Goal: Information Seeking & Learning: Find specific fact

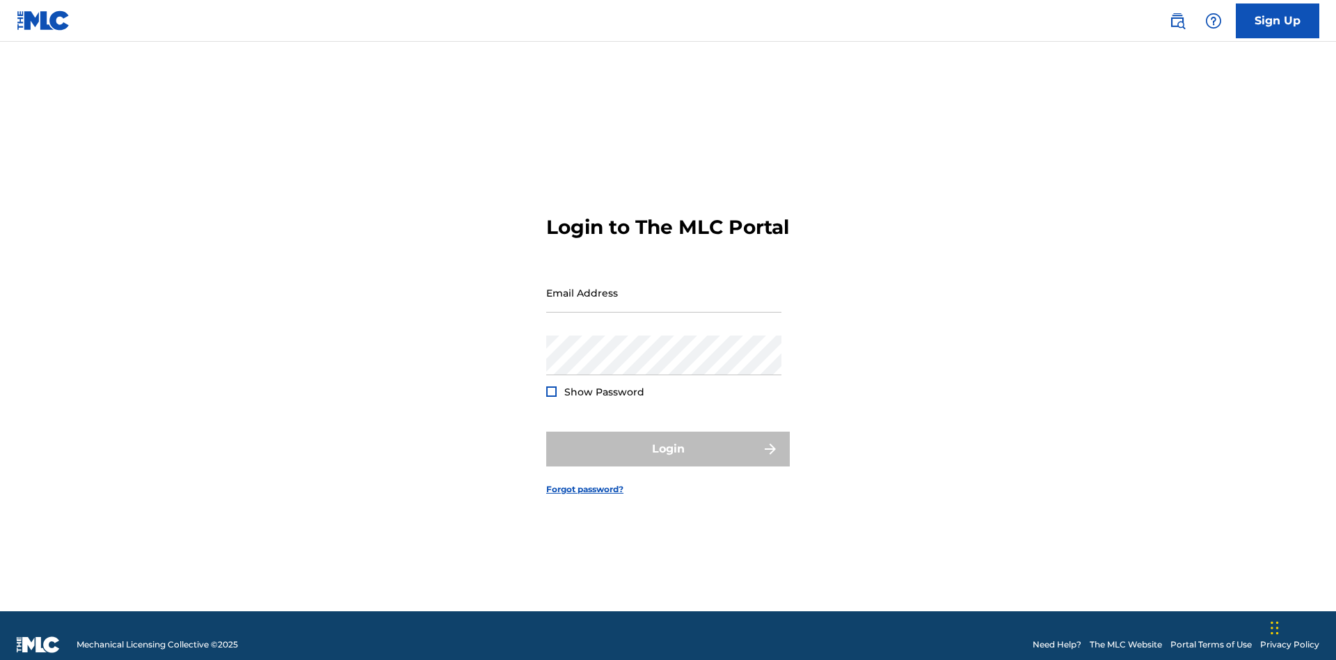
scroll to position [18, 0]
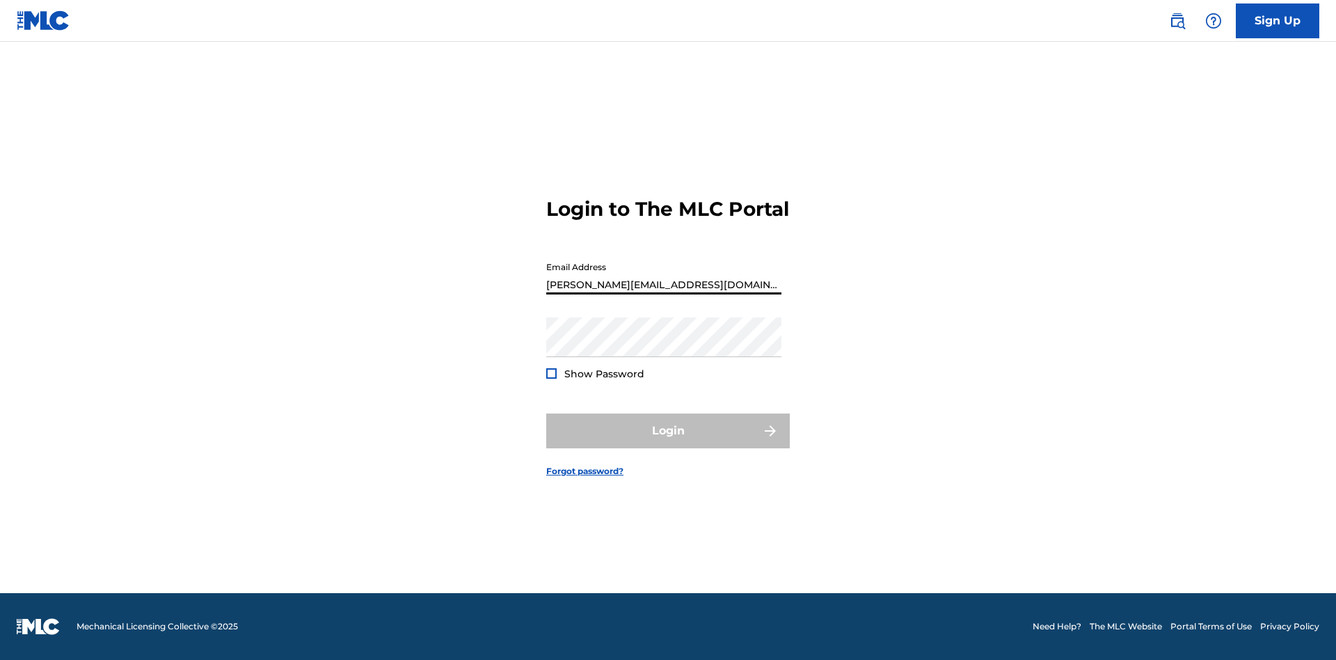
scroll to position [18, 0]
type input "[PERSON_NAME][EMAIL_ADDRESS][DOMAIN_NAME]"
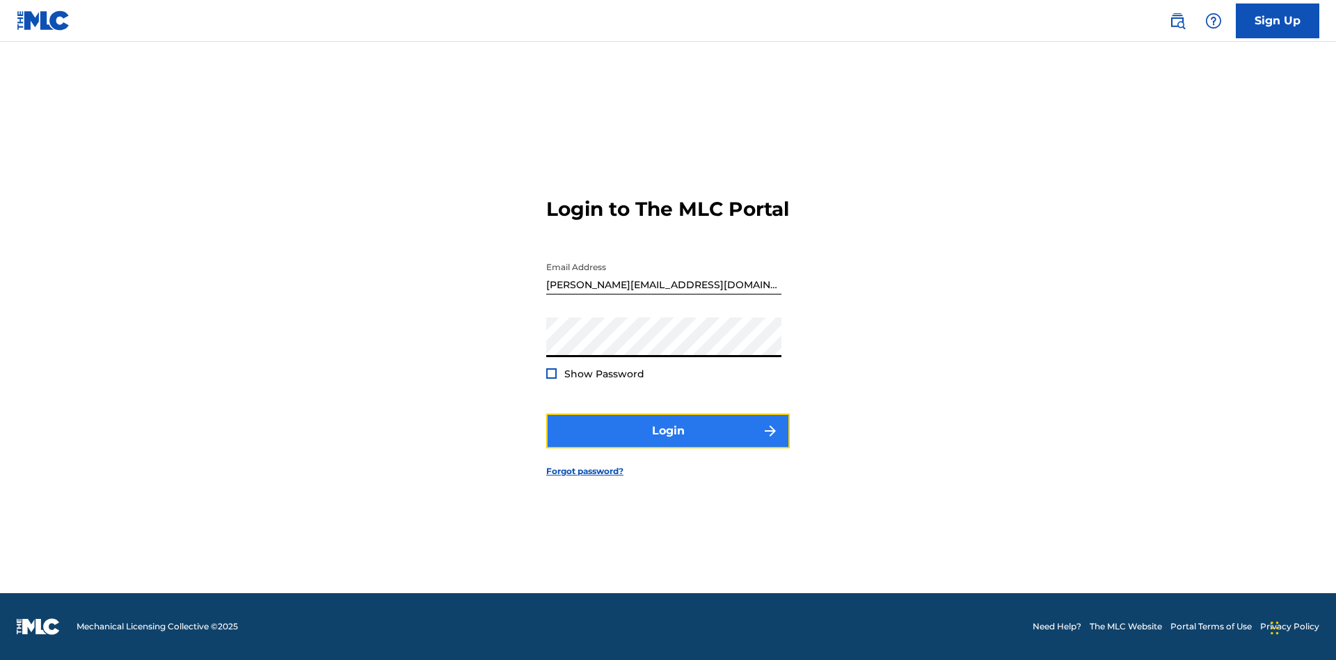
click at [668, 442] on button "Login" at bounding box center [668, 430] width 244 height 35
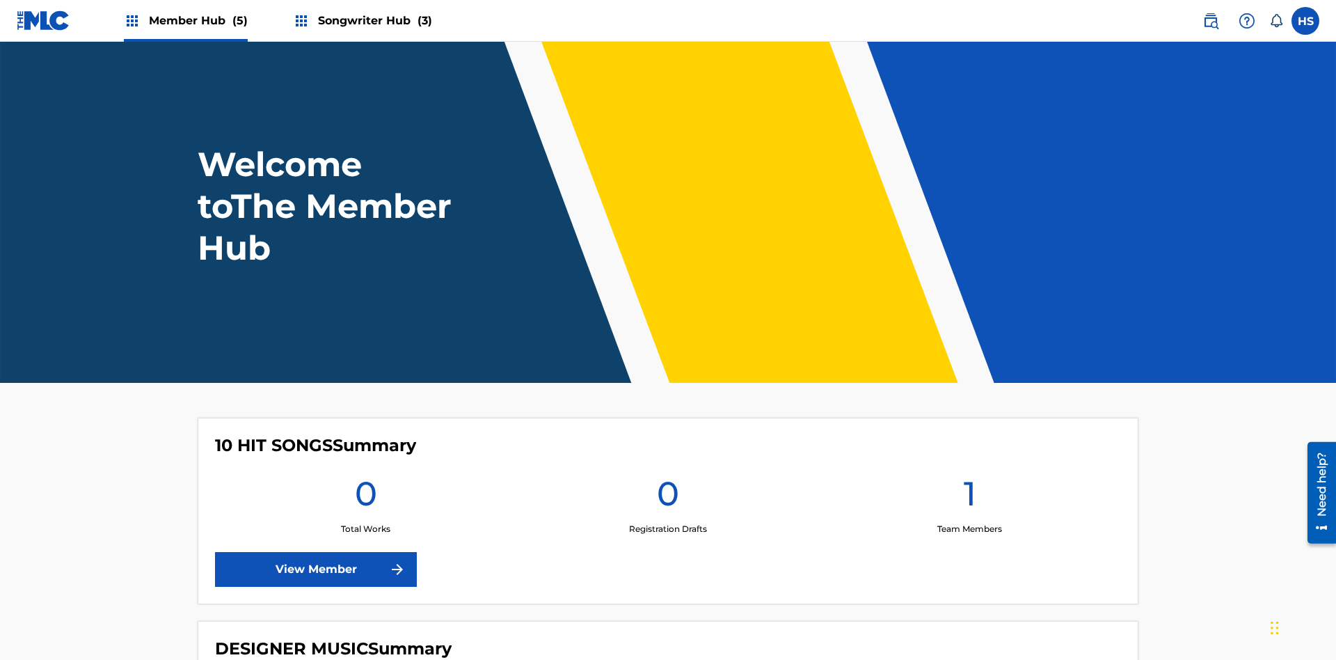
click at [373, 20] on span "Songwriter Hub (3)" at bounding box center [375, 21] width 114 height 16
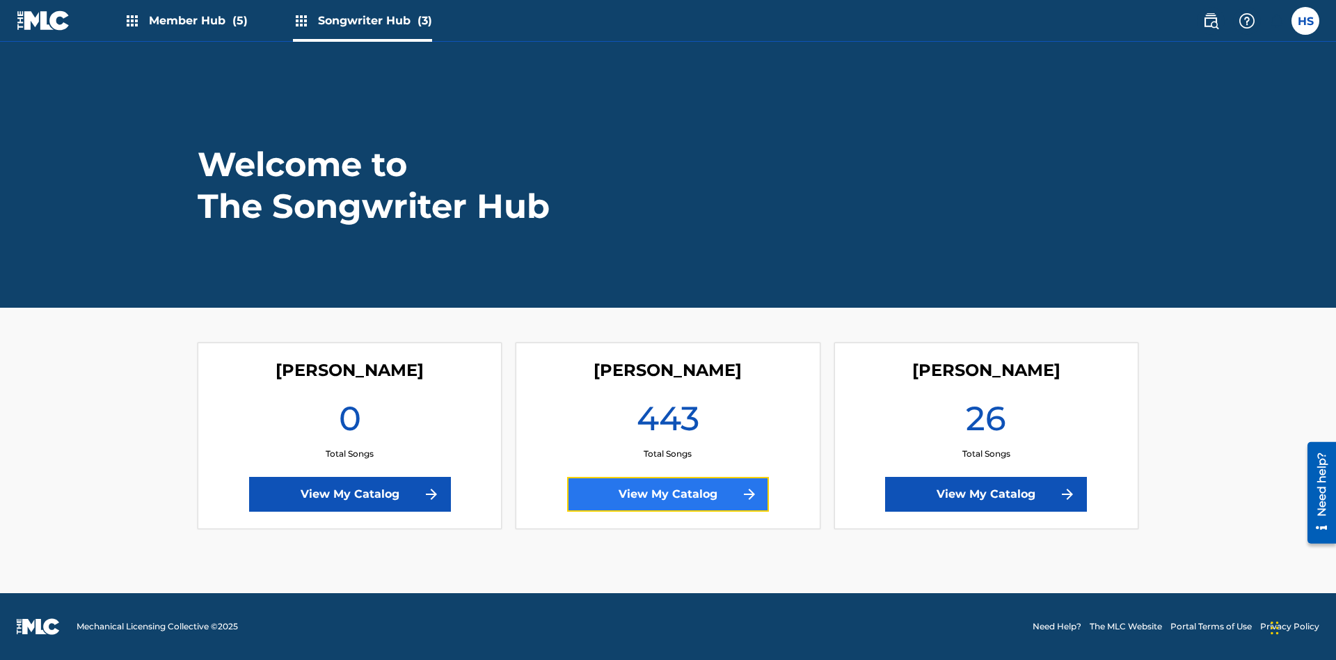
click at [668, 494] on link "View My Catalog" at bounding box center [668, 494] width 202 height 35
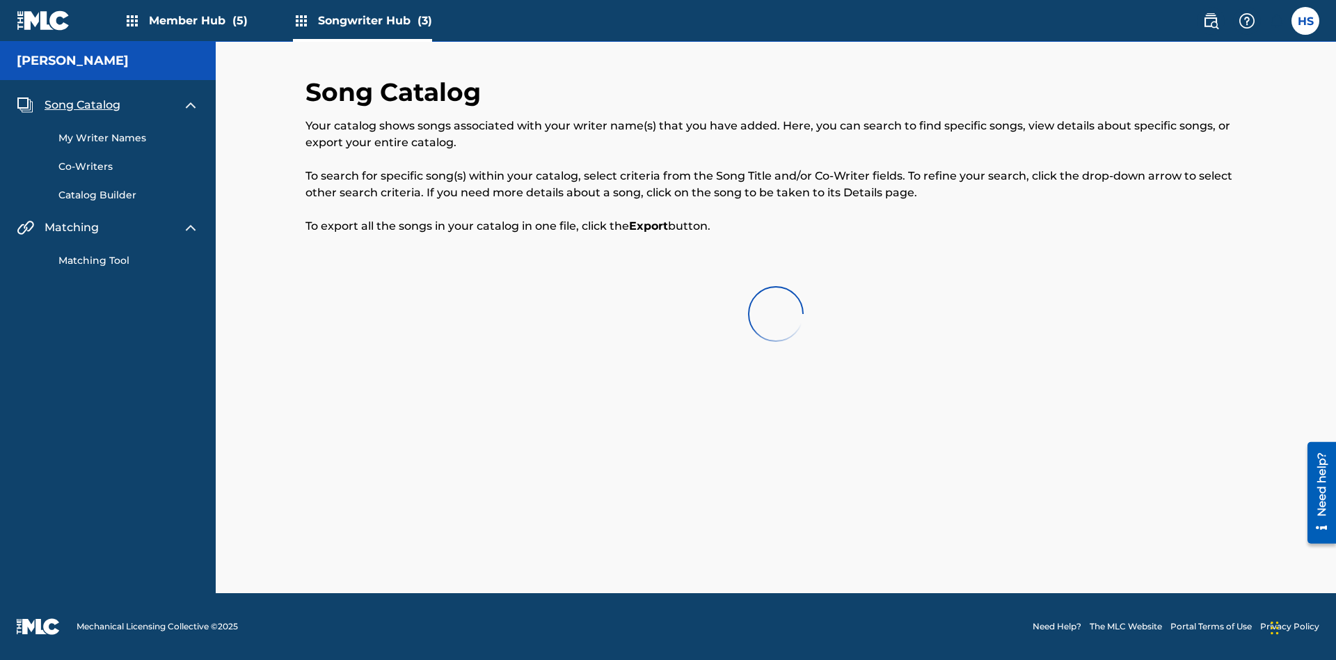
click at [82, 97] on span "Song Catalog" at bounding box center [83, 105] width 76 height 17
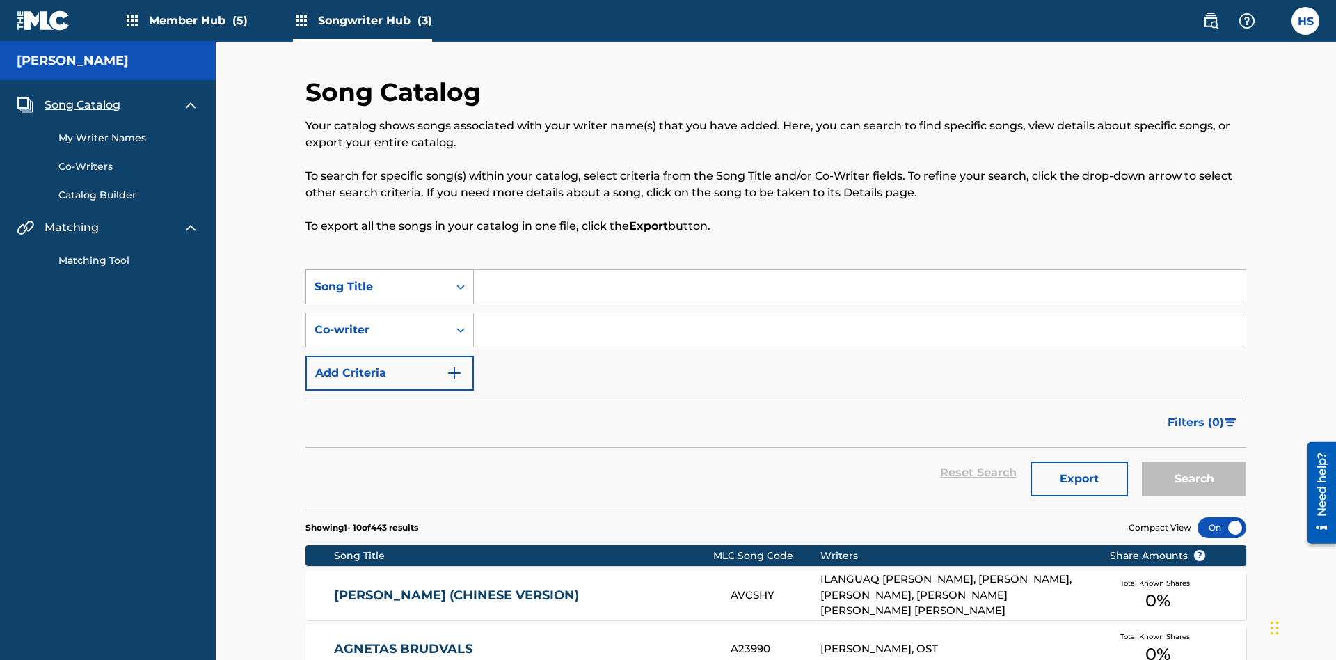
click at [377, 278] on div "Song Title" at bounding box center [376, 286] width 125 height 17
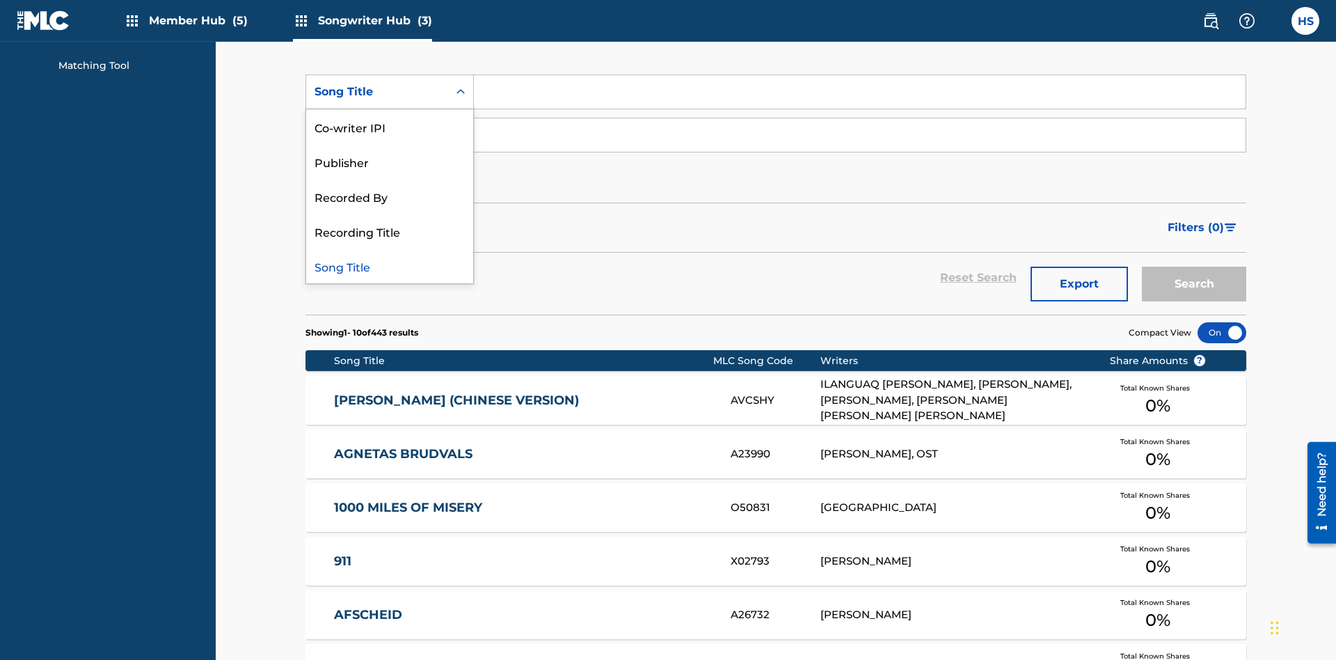
click at [390, 266] on div "Song Title" at bounding box center [389, 265] width 167 height 35
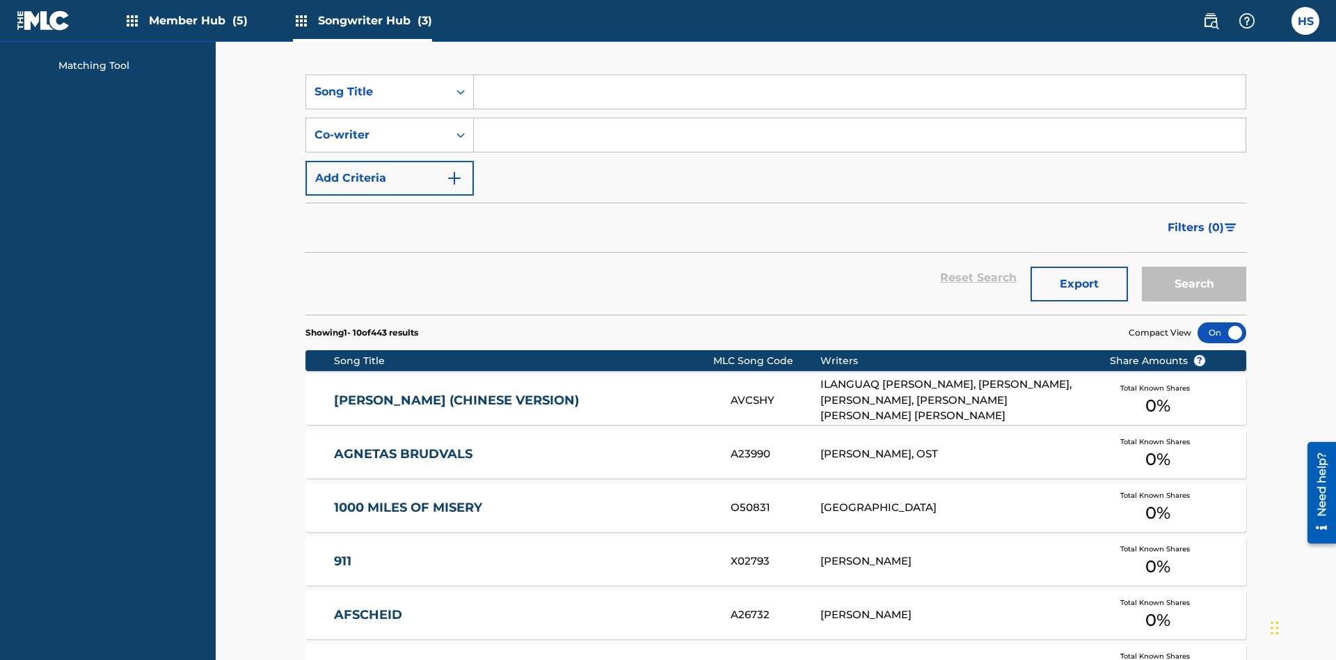
click at [859, 100] on input "Search Form" at bounding box center [860, 91] width 772 height 33
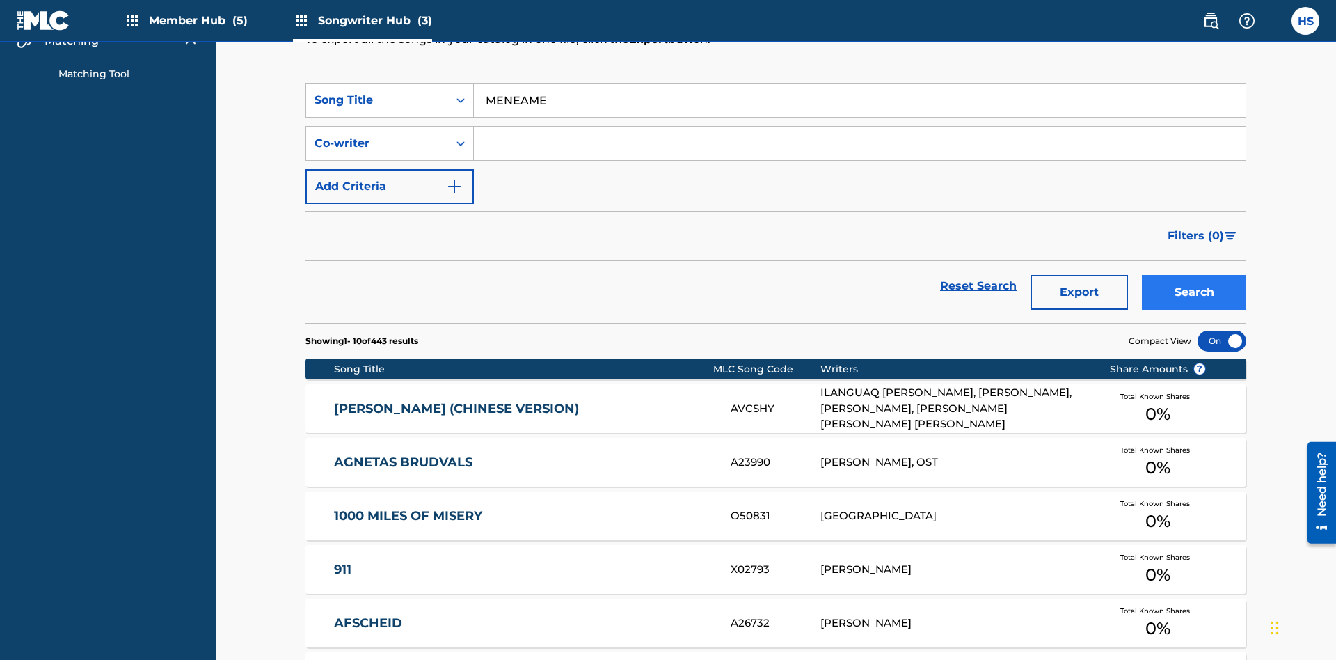
type input "MENEAME"
click at [1194, 275] on button "Search" at bounding box center [1194, 292] width 104 height 35
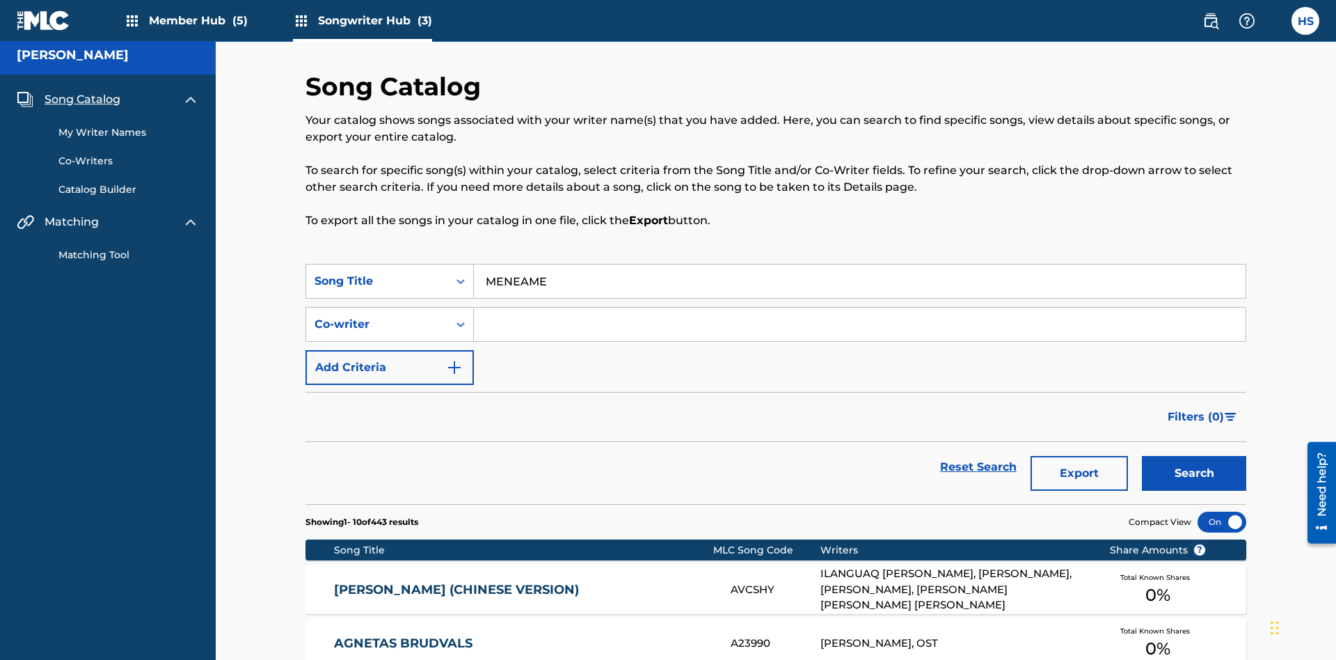
click at [859, 264] on input "MENEAME" at bounding box center [860, 280] width 772 height 33
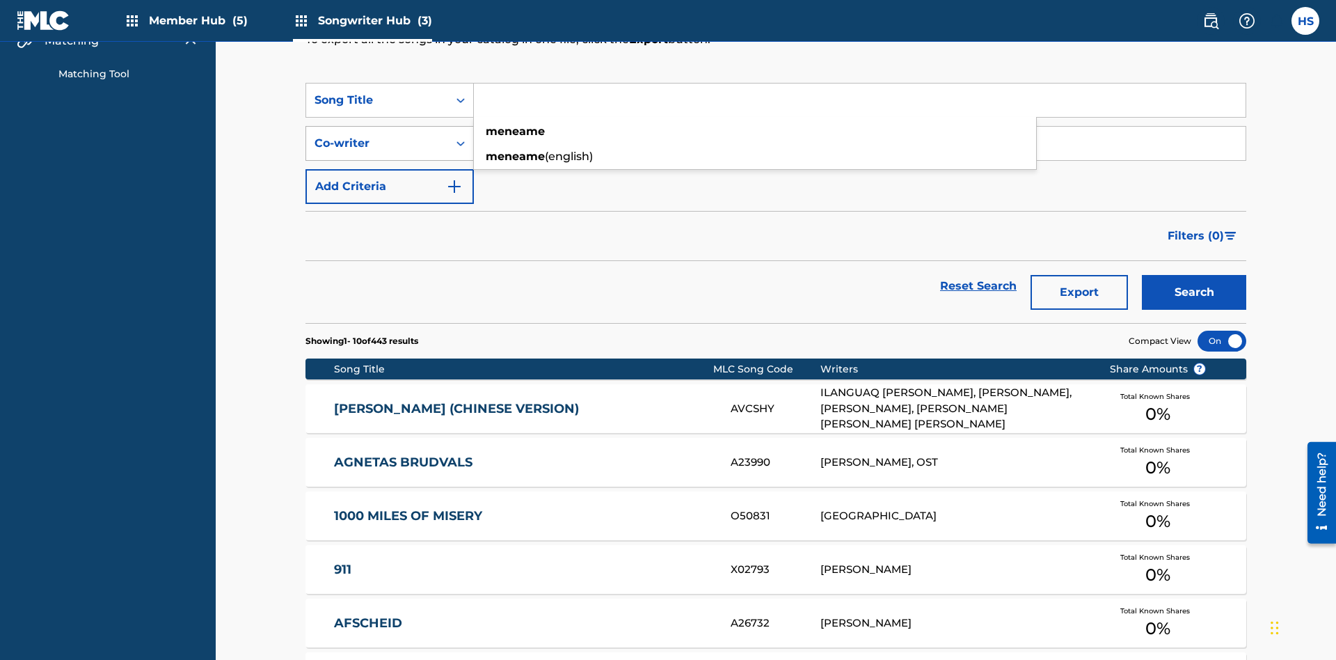
click at [377, 135] on div "Co-writer" at bounding box center [376, 143] width 125 height 17
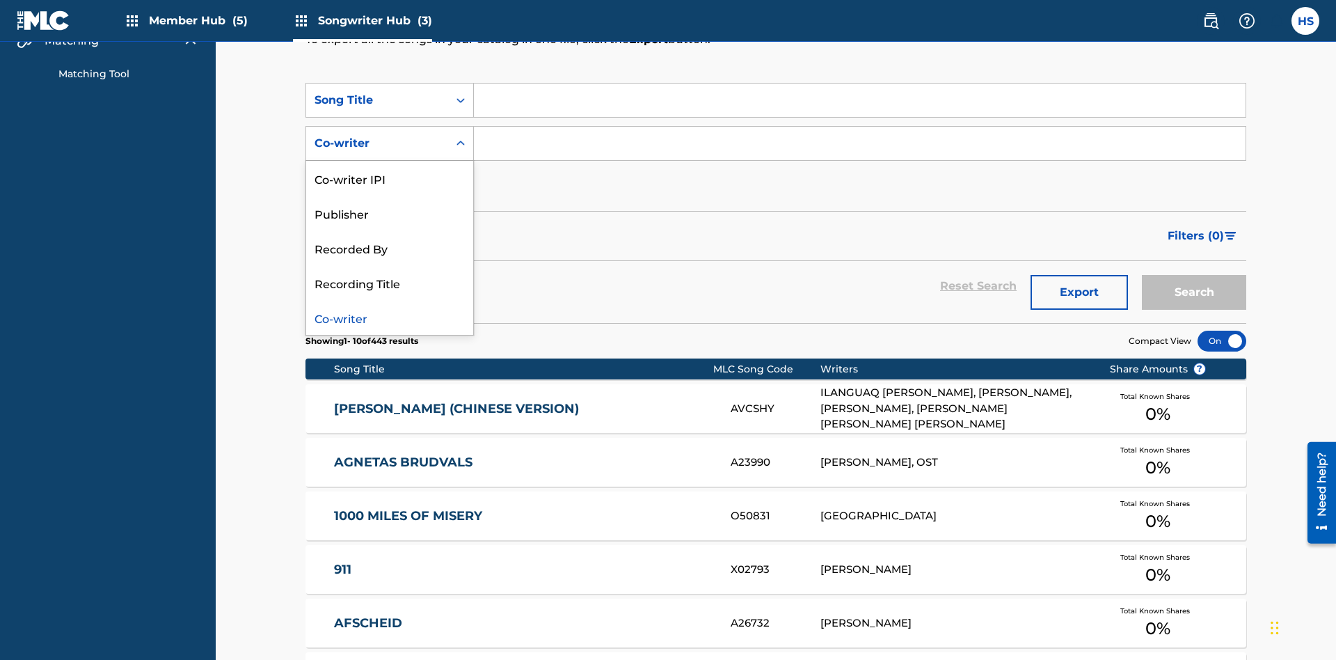
scroll to position [238, 0]
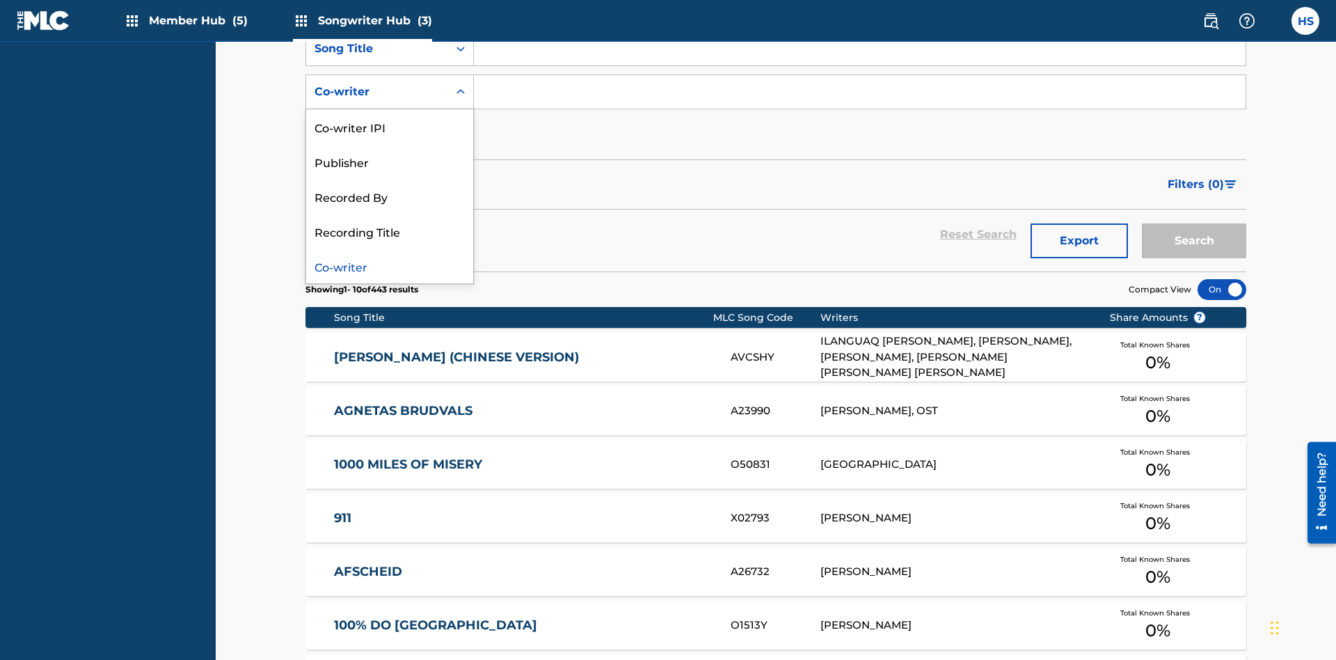
click at [390, 266] on div "Co-writer" at bounding box center [389, 265] width 167 height 35
click at [859, 100] on input "Search Form" at bounding box center [860, 91] width 772 height 33
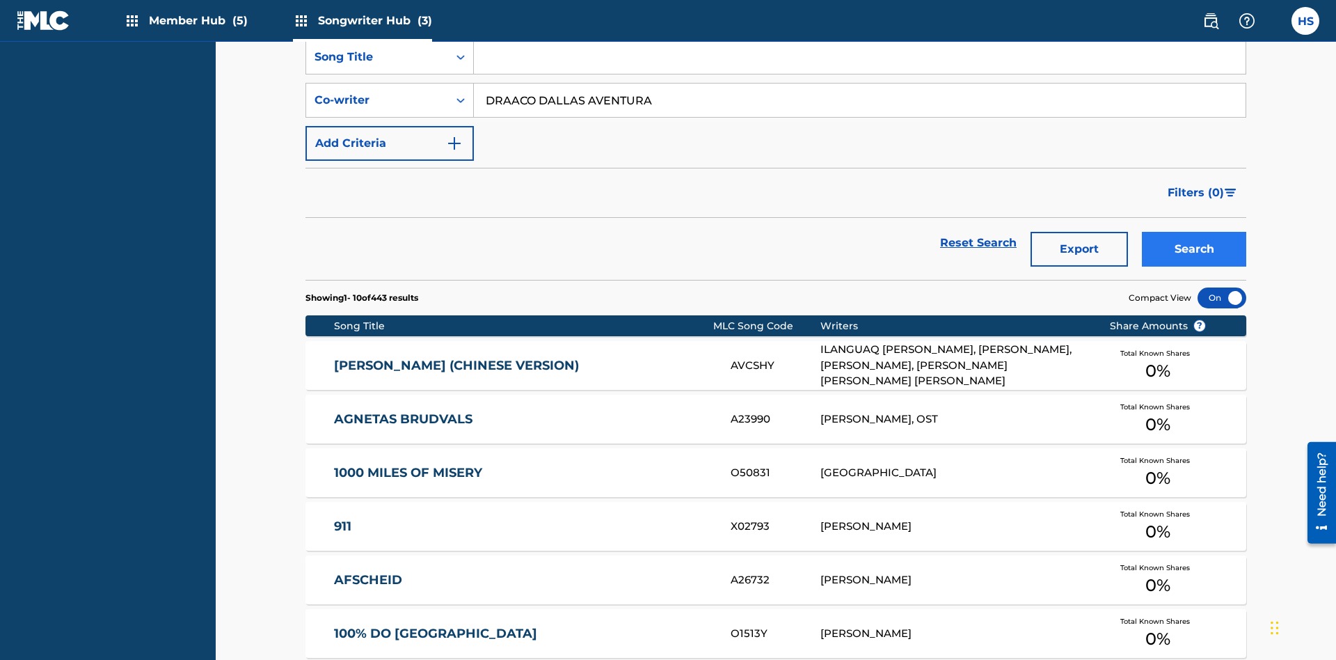
type input "DRAACO DALLAS AVENTURA"
click at [1194, 232] on button "Search" at bounding box center [1194, 249] width 104 height 35
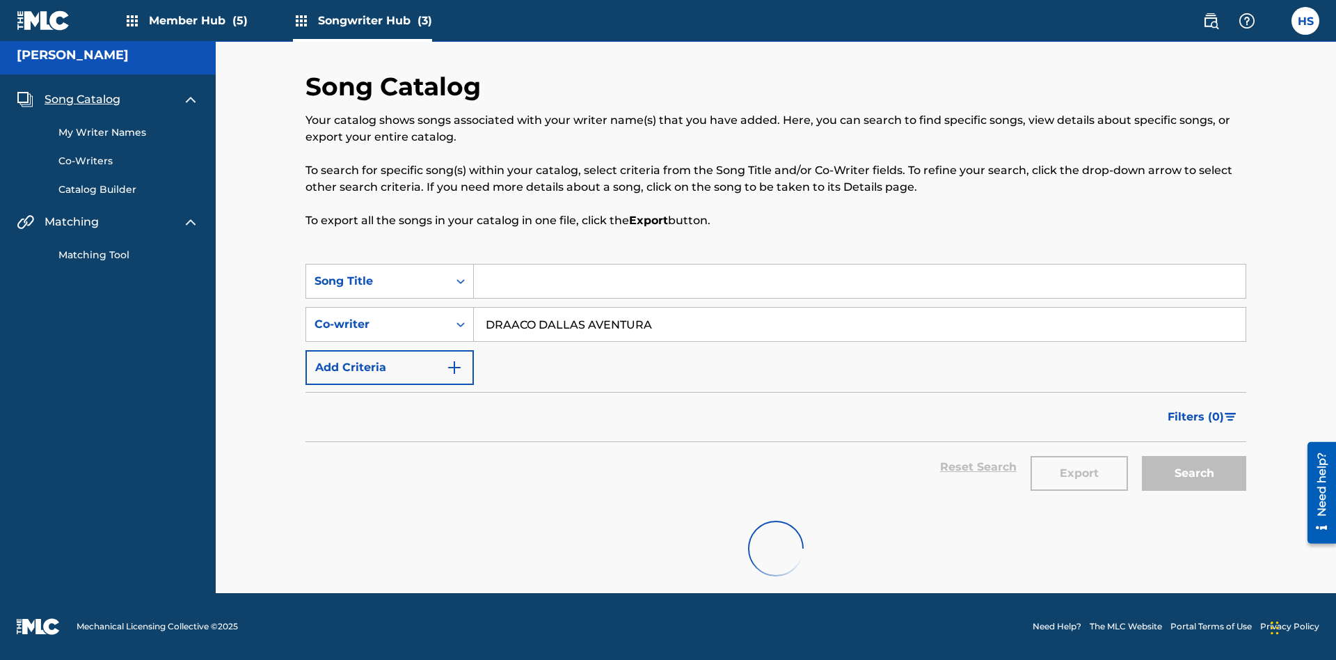
scroll to position [6, 0]
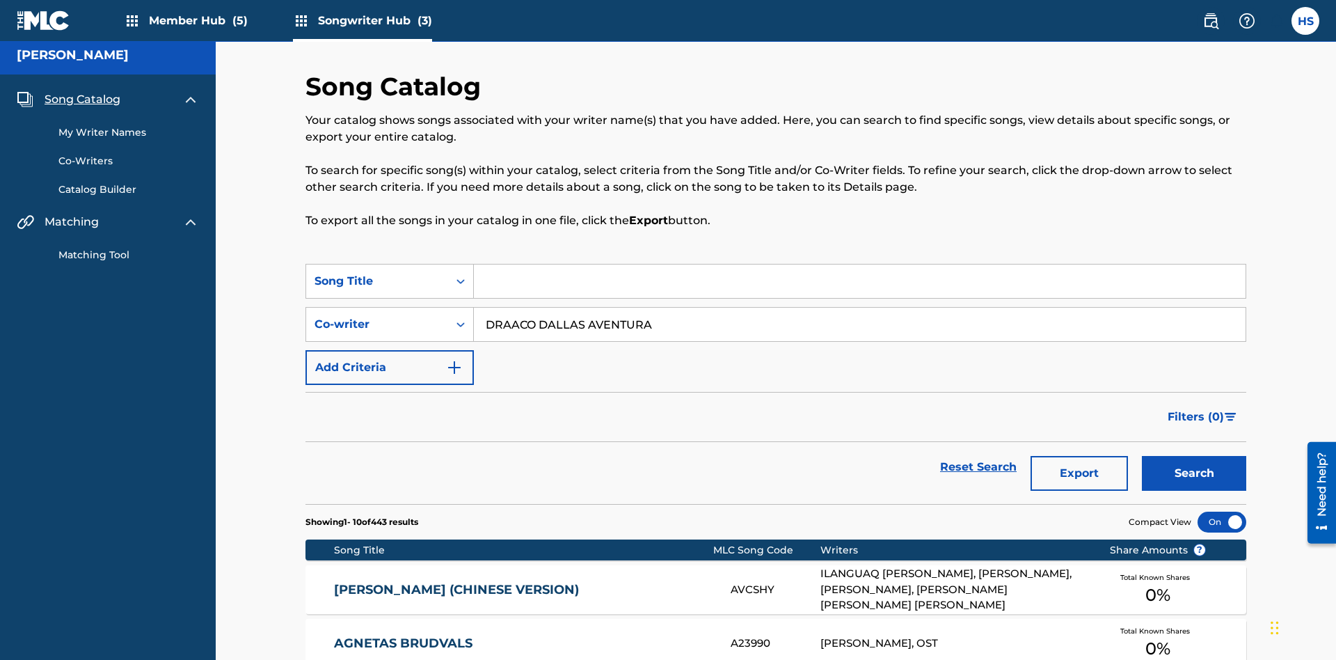
click at [859, 308] on input "DRAACO DALLAS AVENTURA" at bounding box center [860, 324] width 772 height 33
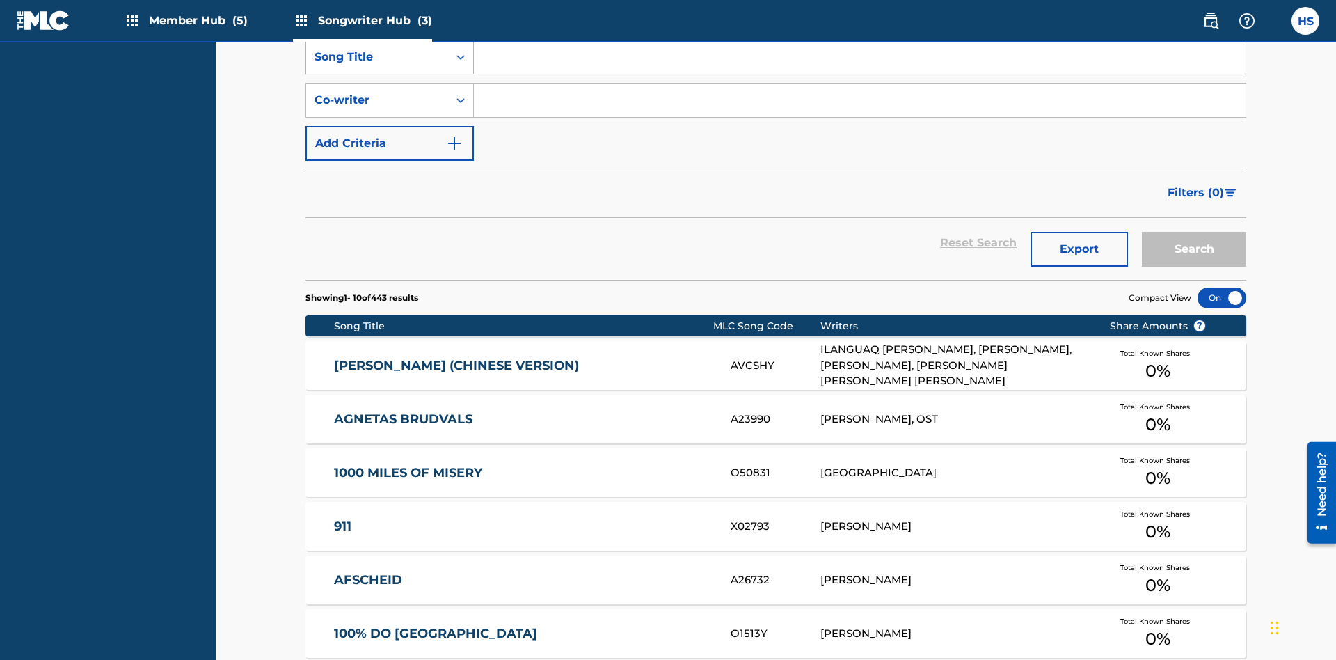
click at [377, 65] on div "Song Title" at bounding box center [376, 57] width 125 height 17
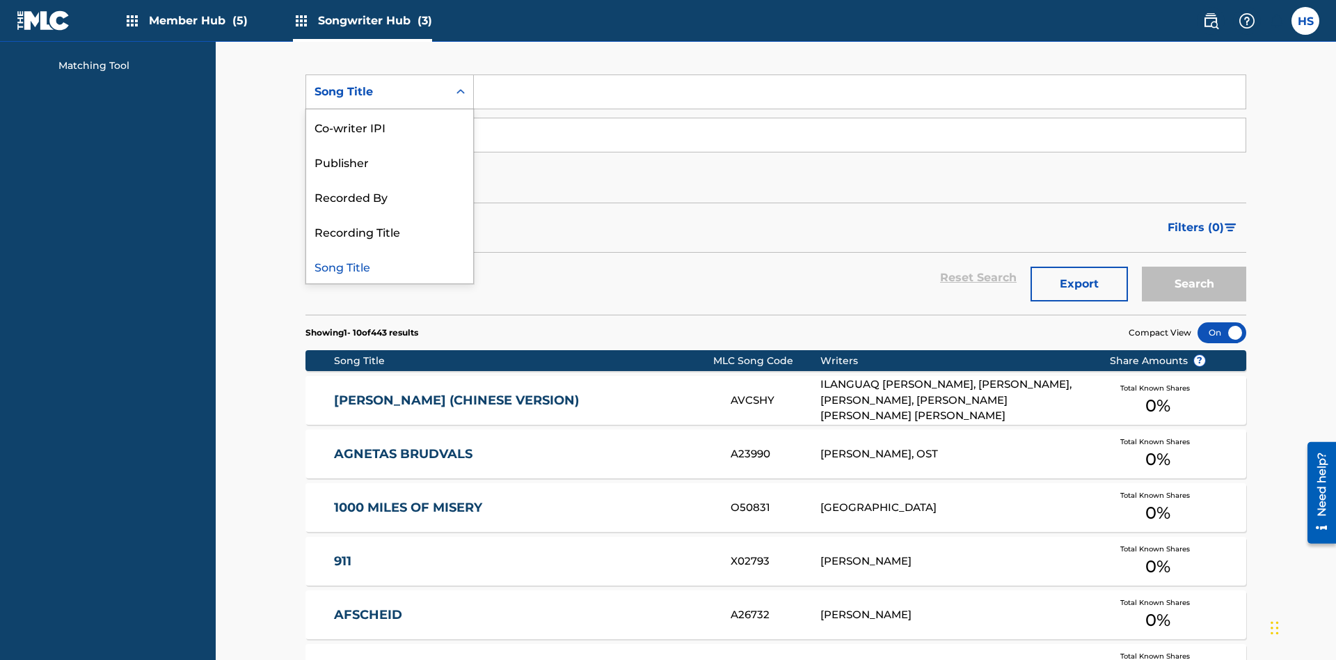
click at [390, 127] on div "Co-writer IPI" at bounding box center [389, 126] width 167 height 35
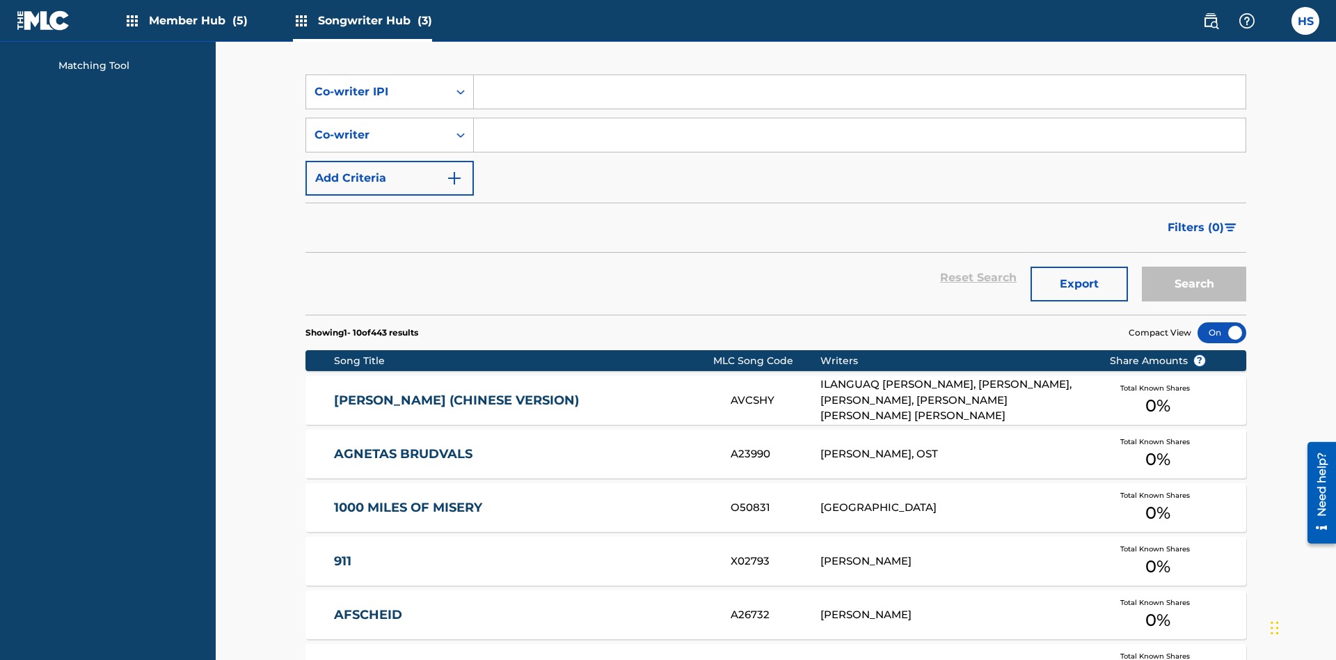
click at [859, 100] on input "Search Form" at bounding box center [860, 91] width 772 height 33
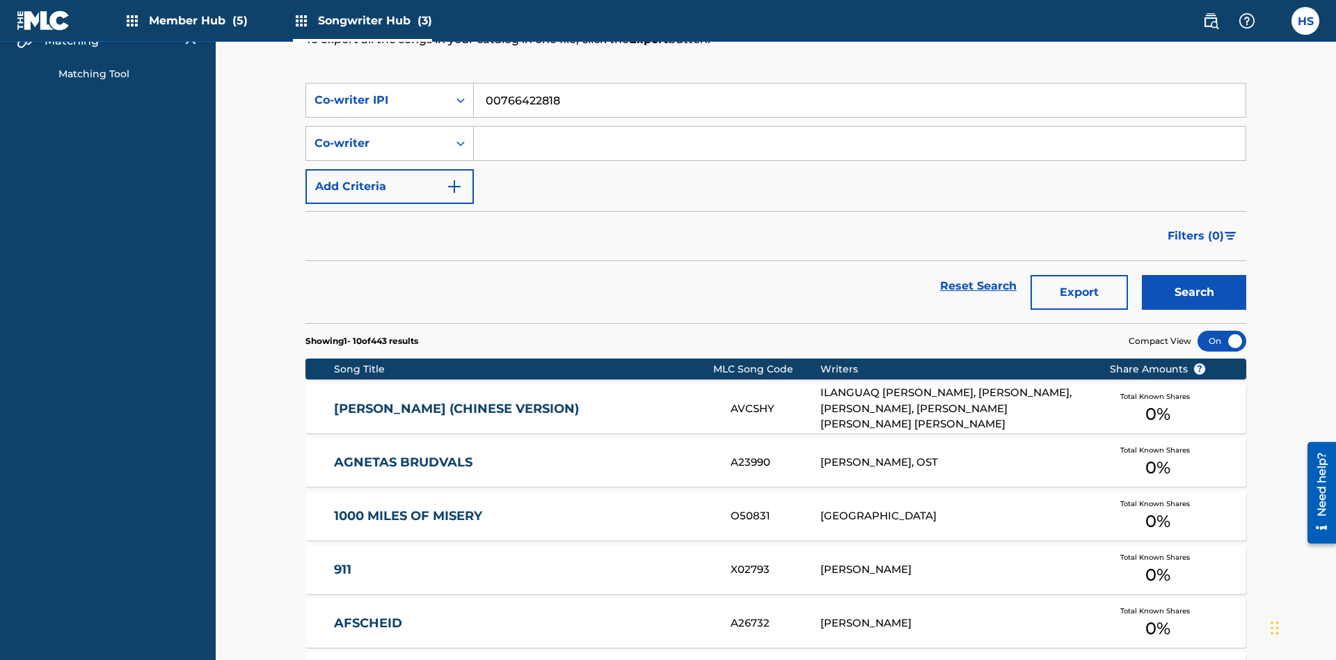
scroll to position [6, 0]
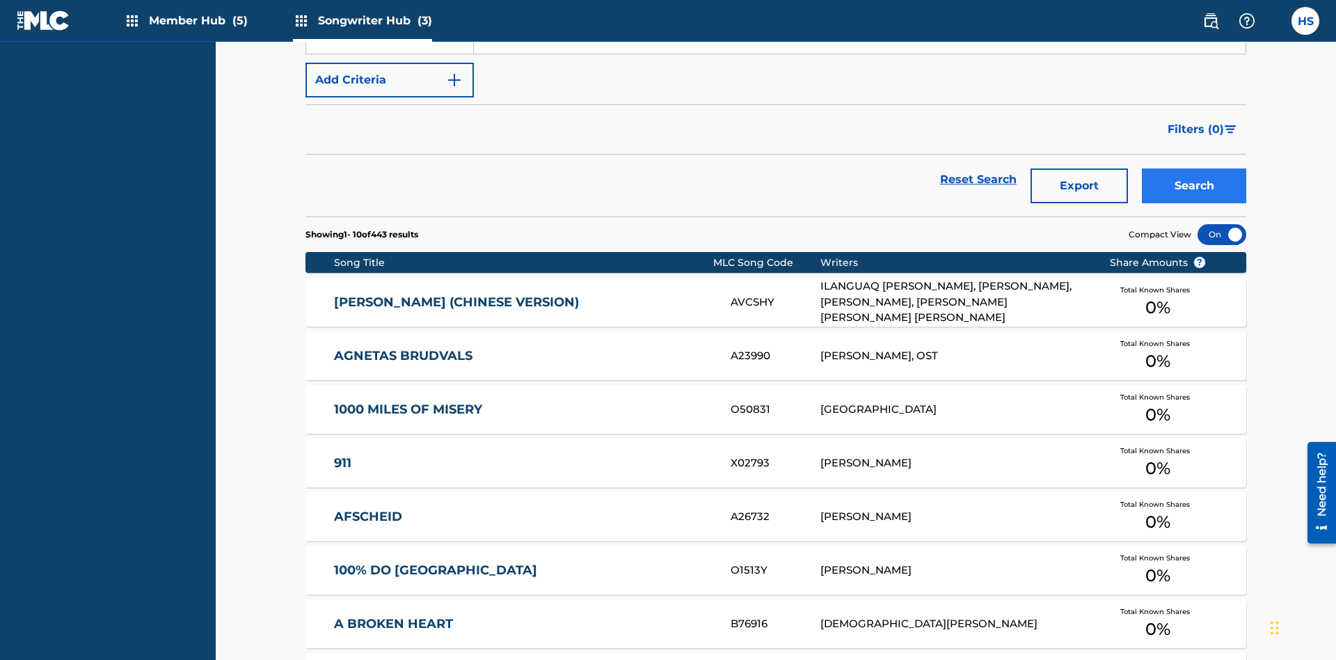
type input "00766422818"
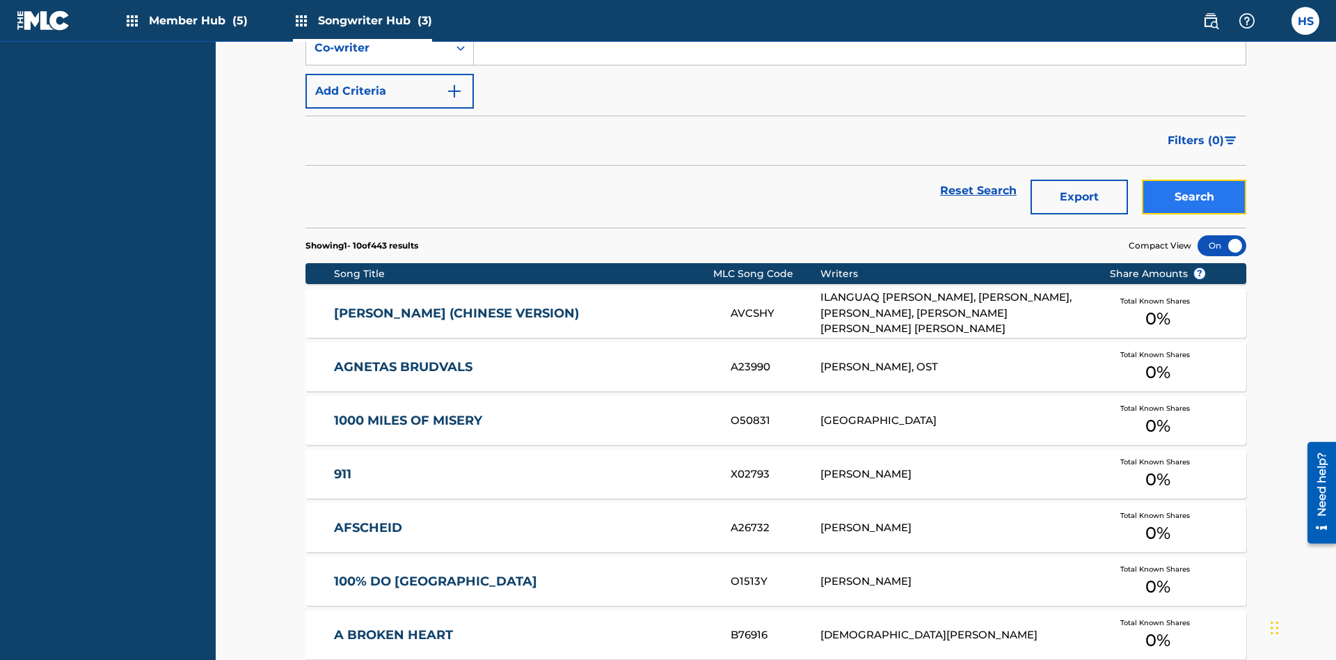
click at [1194, 179] on button "Search" at bounding box center [1194, 196] width 104 height 35
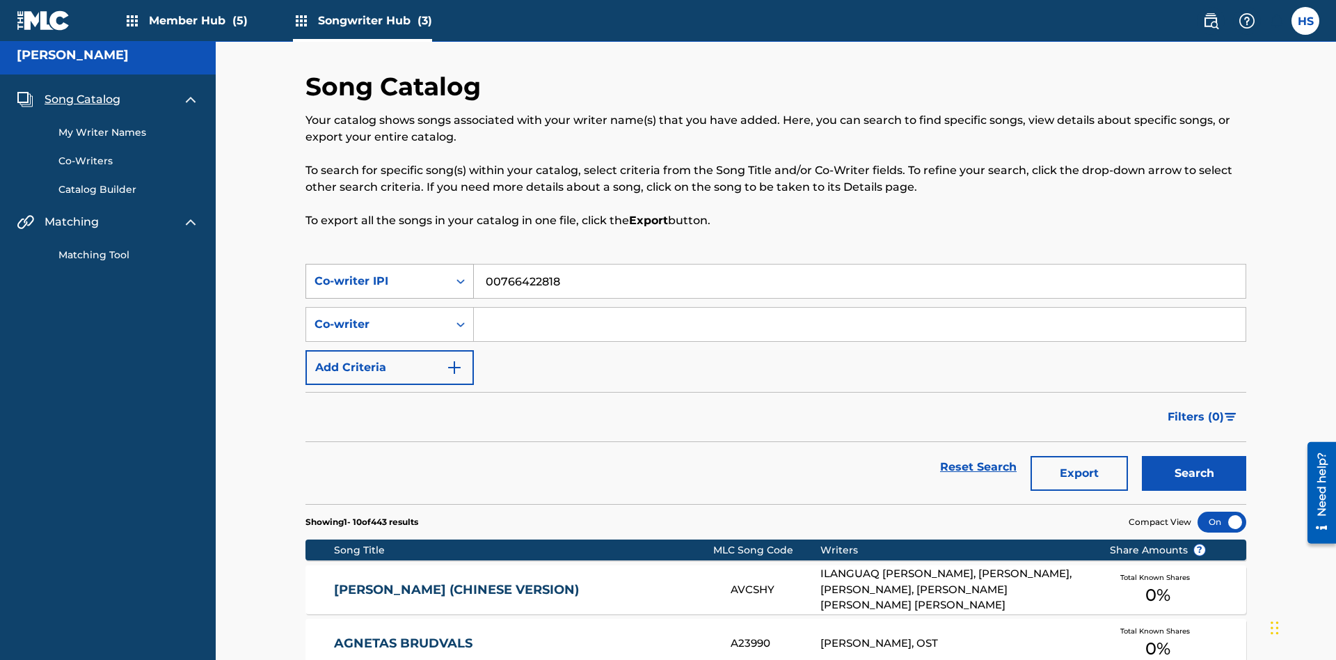
click at [377, 273] on div "Co-writer IPI" at bounding box center [376, 281] width 125 height 17
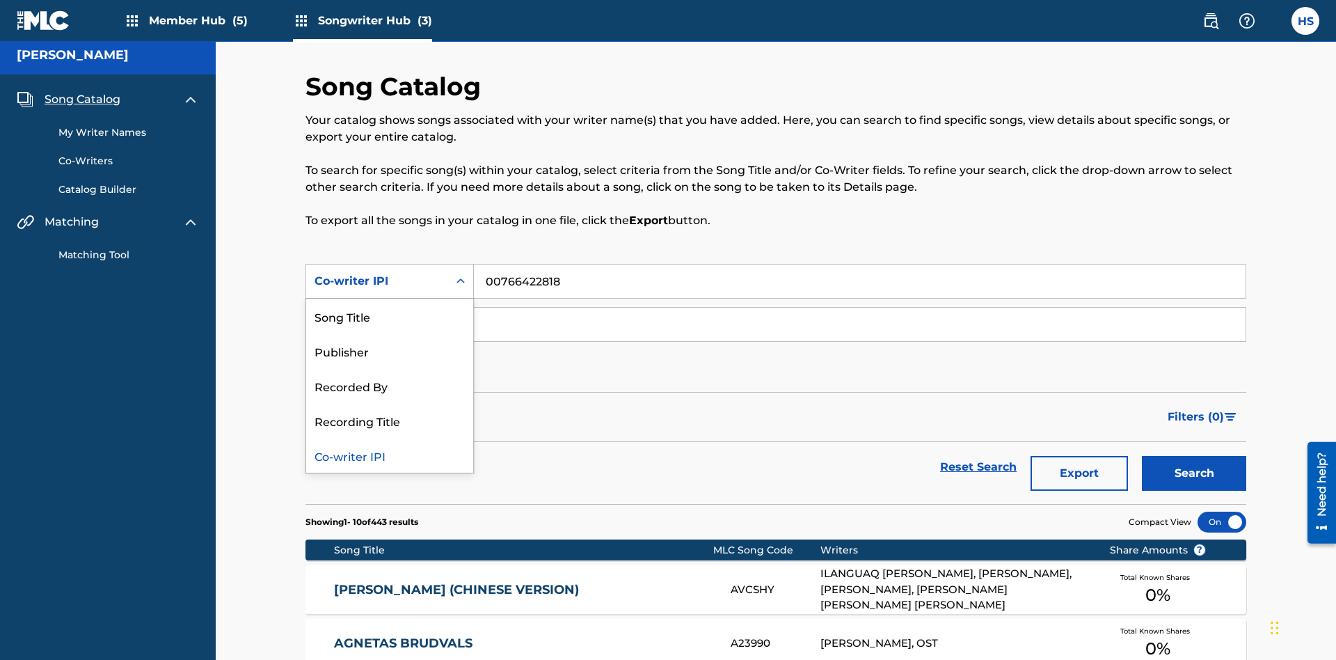
scroll to position [195, 0]
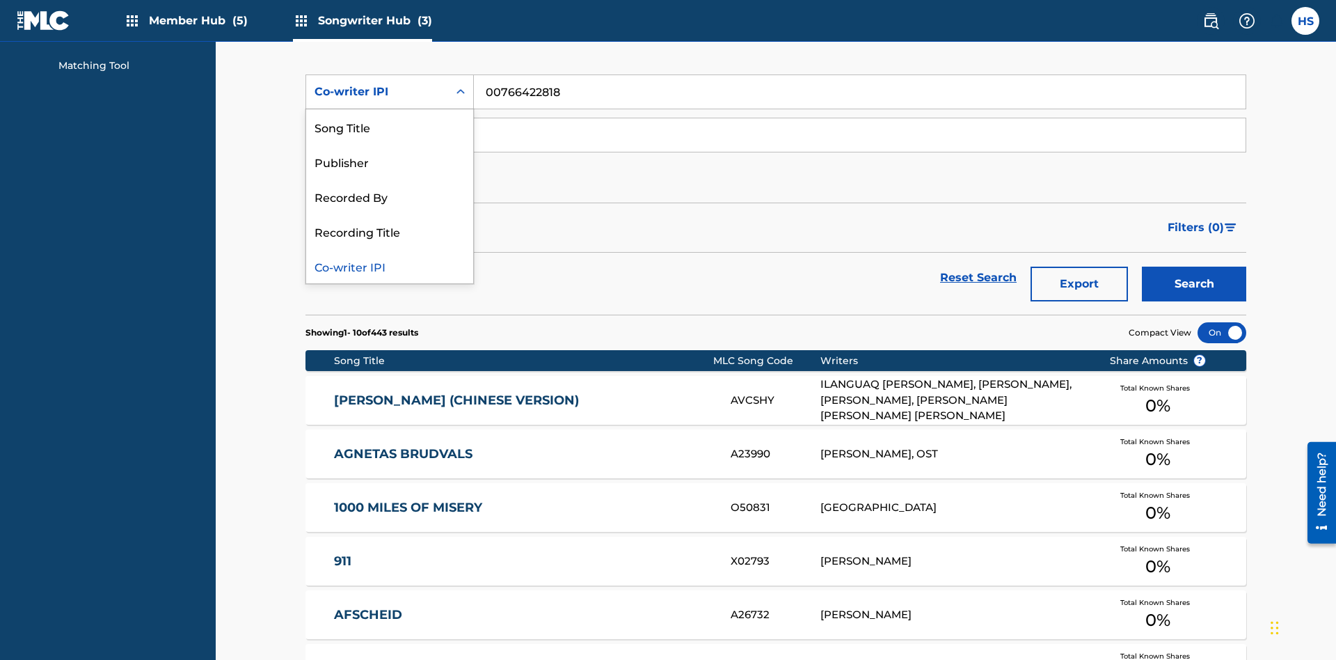
click at [390, 196] on div "Recorded By" at bounding box center [389, 196] width 167 height 35
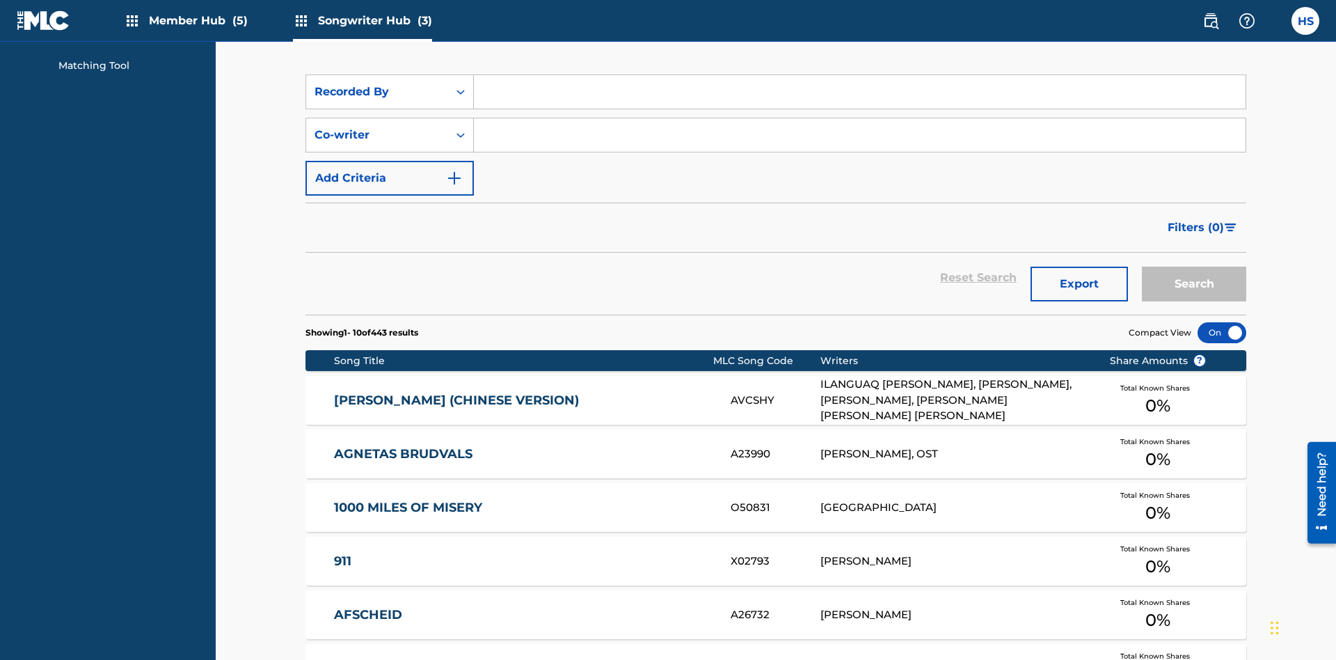
click at [859, 100] on input "Search Form" at bounding box center [860, 91] width 772 height 33
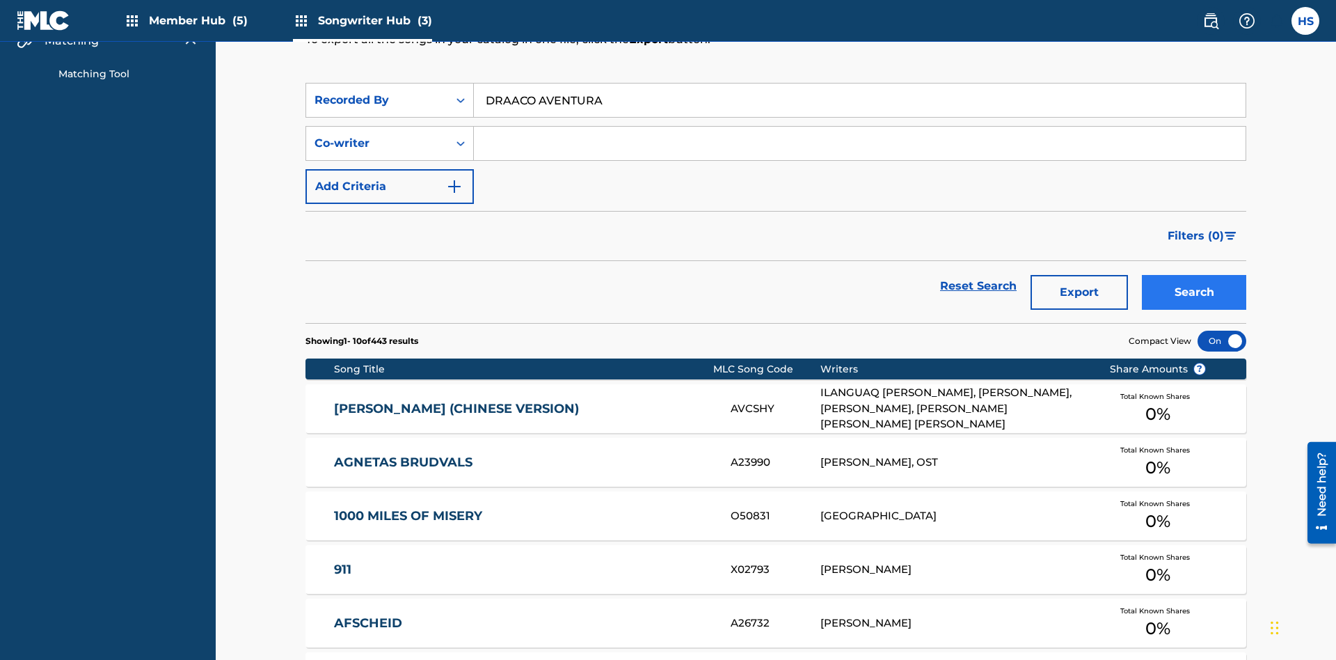
type input "DRAACO AVENTURA"
click at [1194, 275] on button "Search" at bounding box center [1194, 292] width 104 height 35
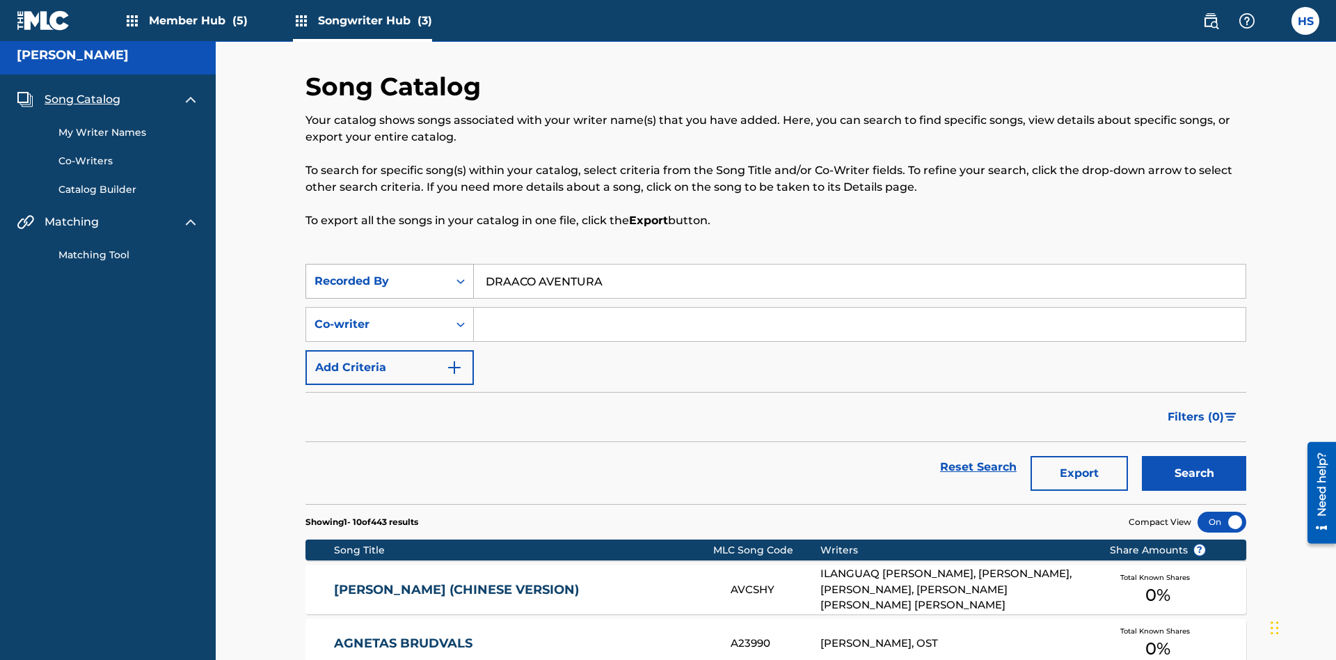
click at [377, 273] on div "Recorded By" at bounding box center [376, 281] width 125 height 17
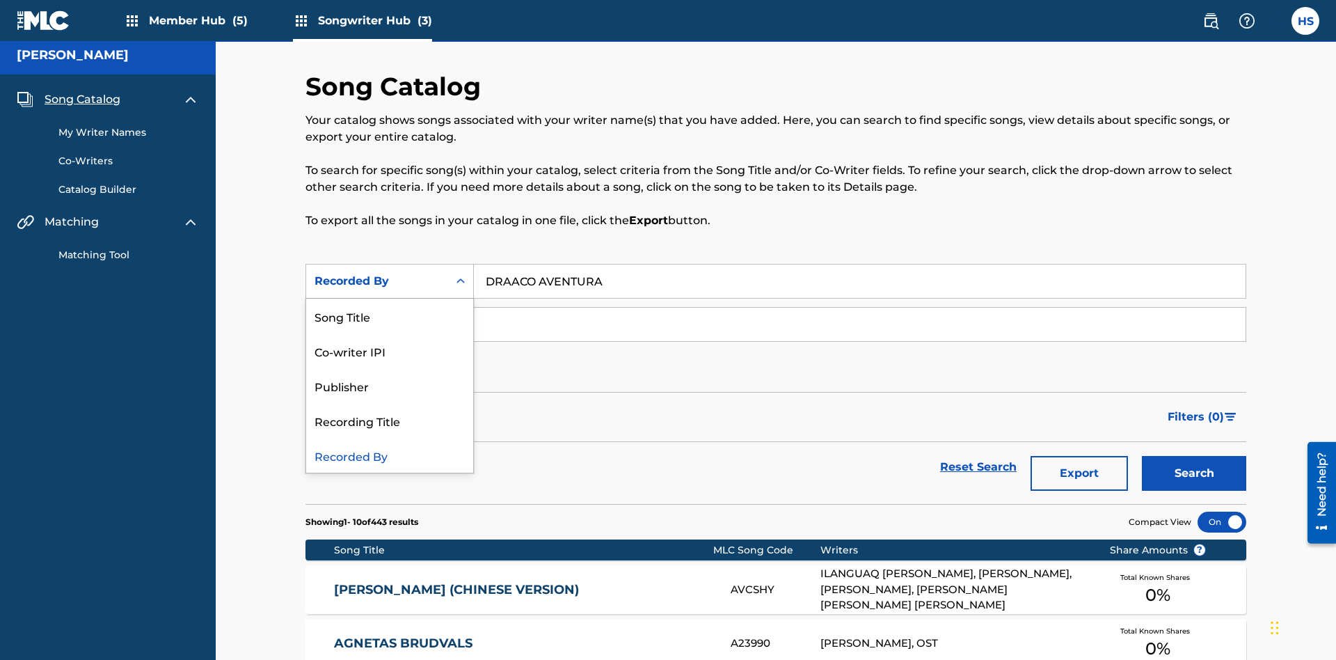
scroll to position [195, 0]
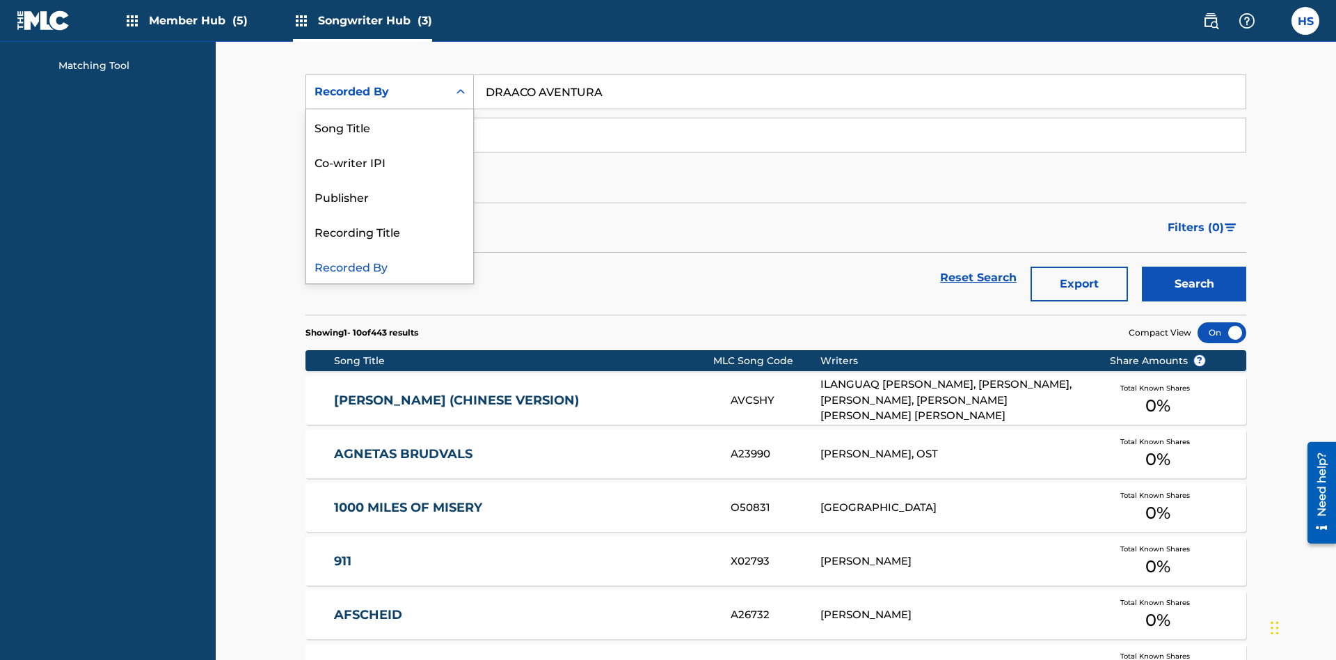
click at [390, 196] on div "Publisher" at bounding box center [389, 196] width 167 height 35
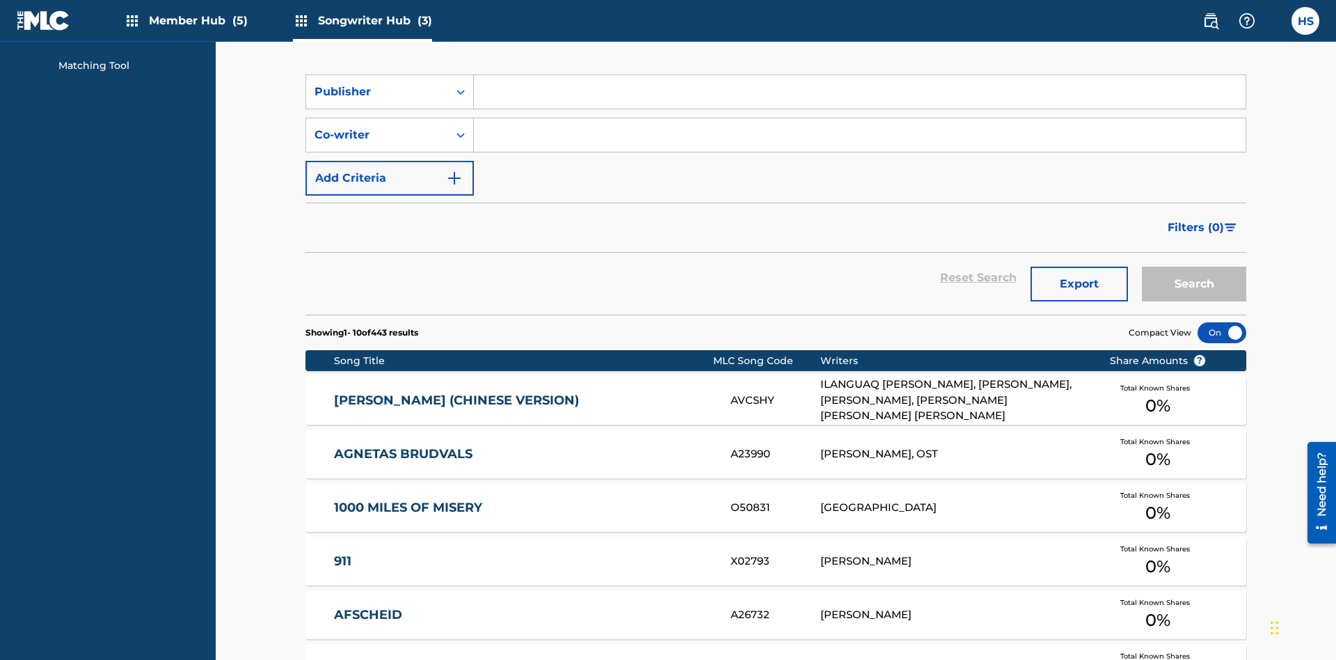
click at [859, 100] on input "Search Form" at bounding box center [860, 91] width 772 height 33
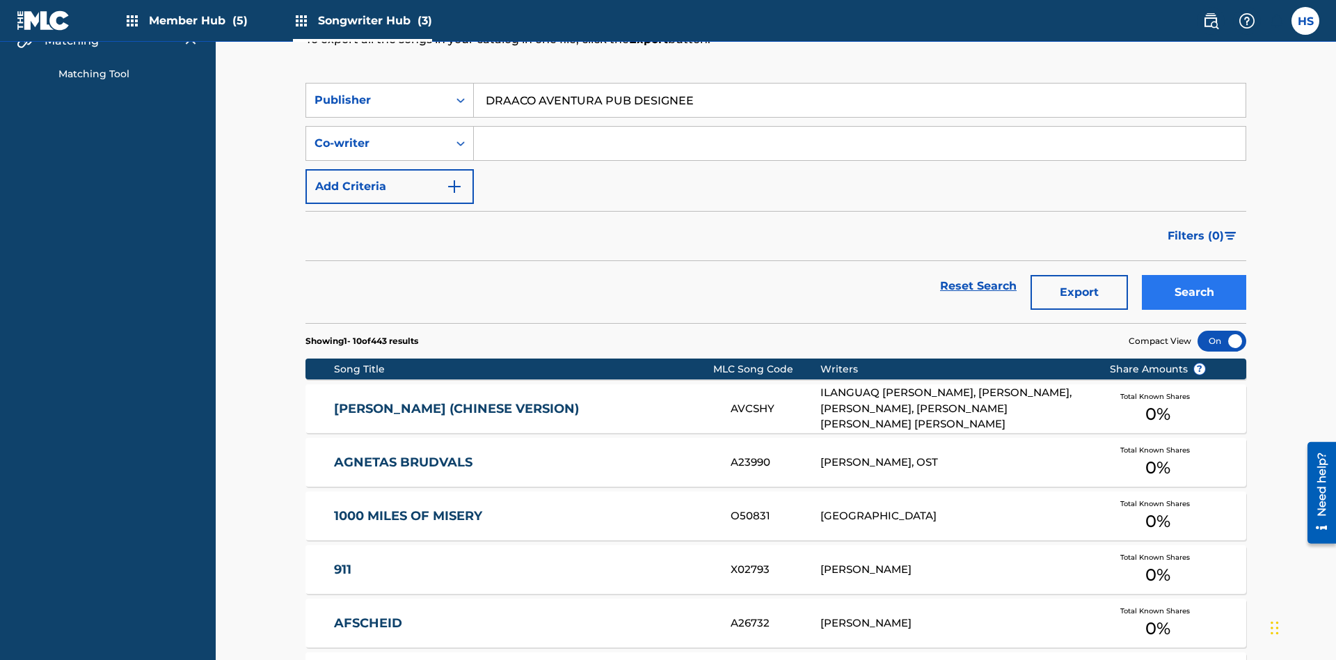
type input "DRAACO AVENTURA PUB DESIGNEE"
click at [1194, 275] on button "Search" at bounding box center [1194, 292] width 104 height 35
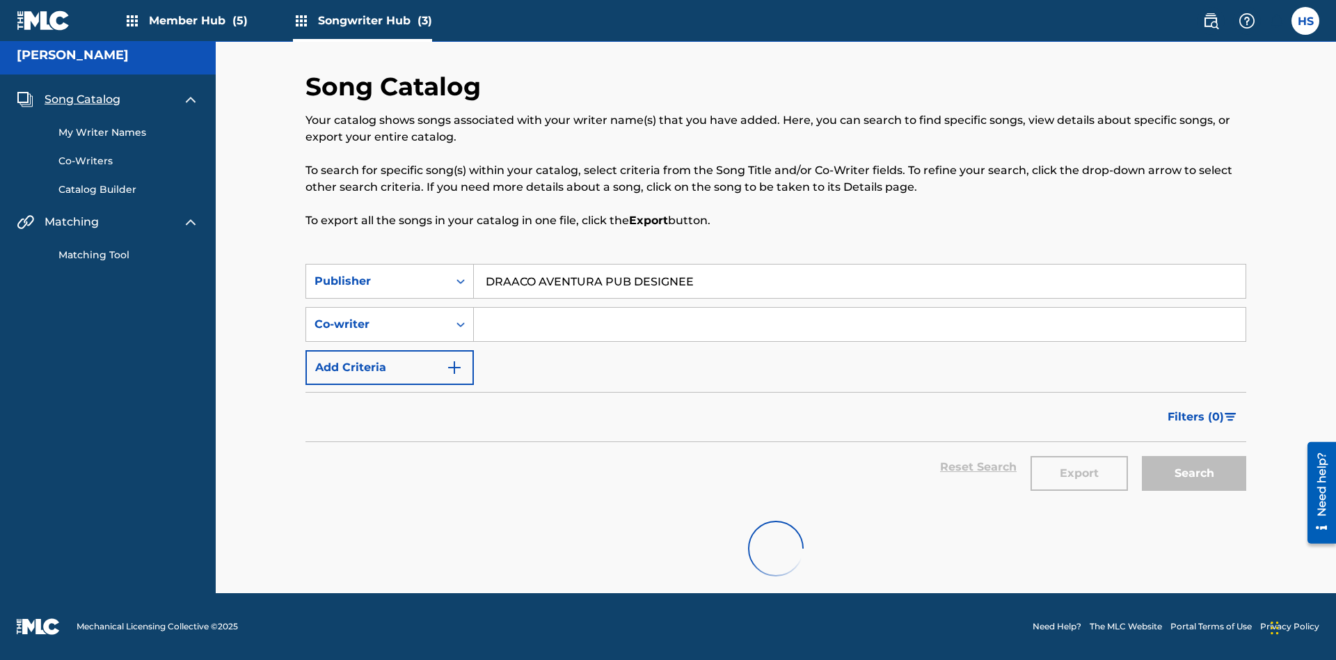
scroll to position [6, 0]
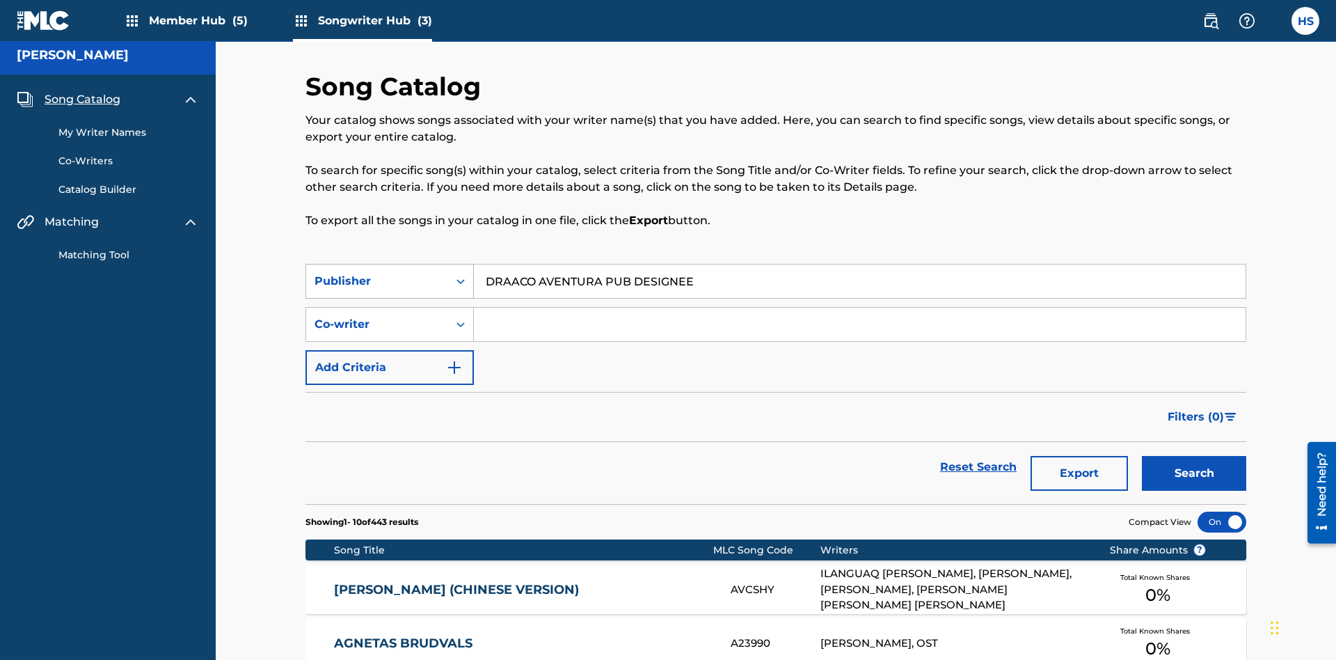
click at [377, 273] on div "Publisher" at bounding box center [376, 281] width 125 height 17
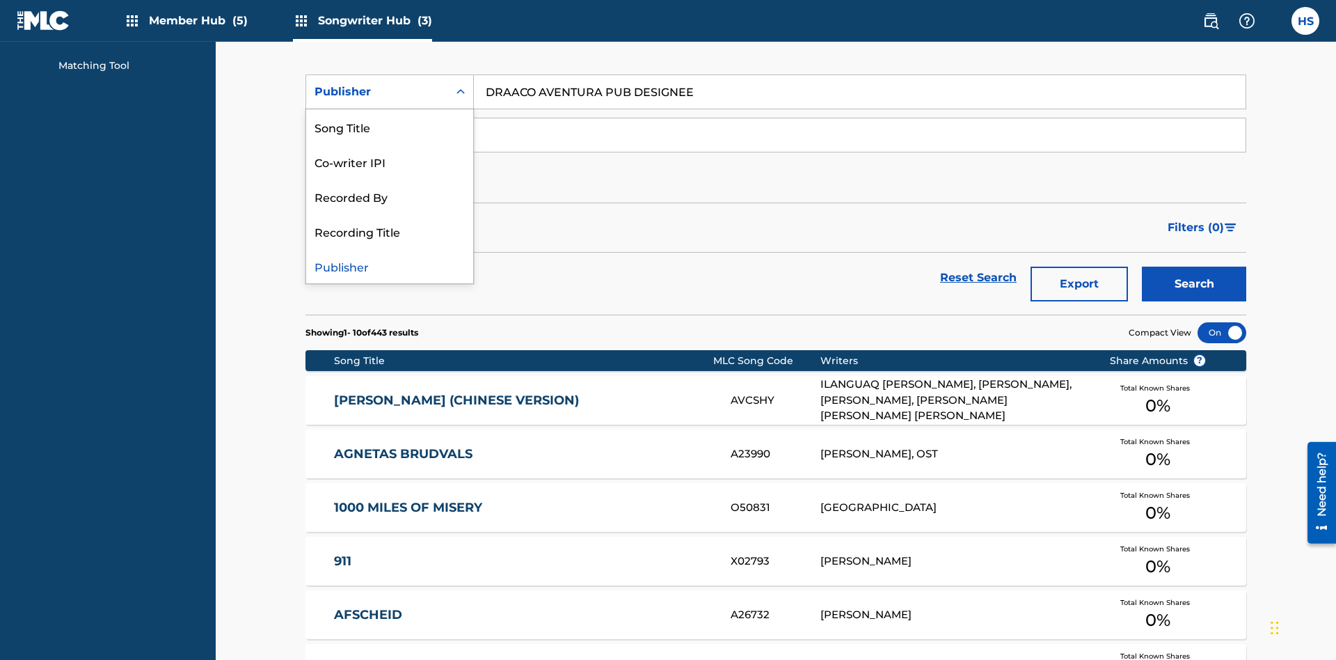
click at [390, 231] on div "Recording Title" at bounding box center [389, 231] width 167 height 35
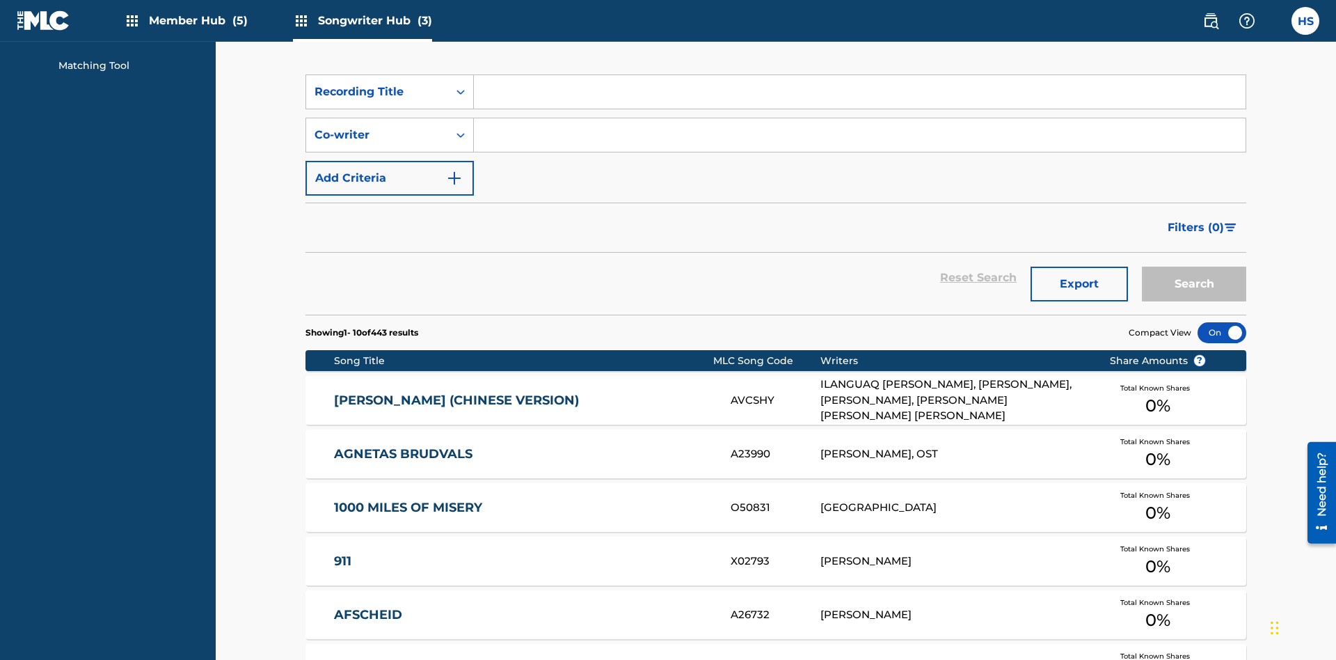
scroll to position [186, 0]
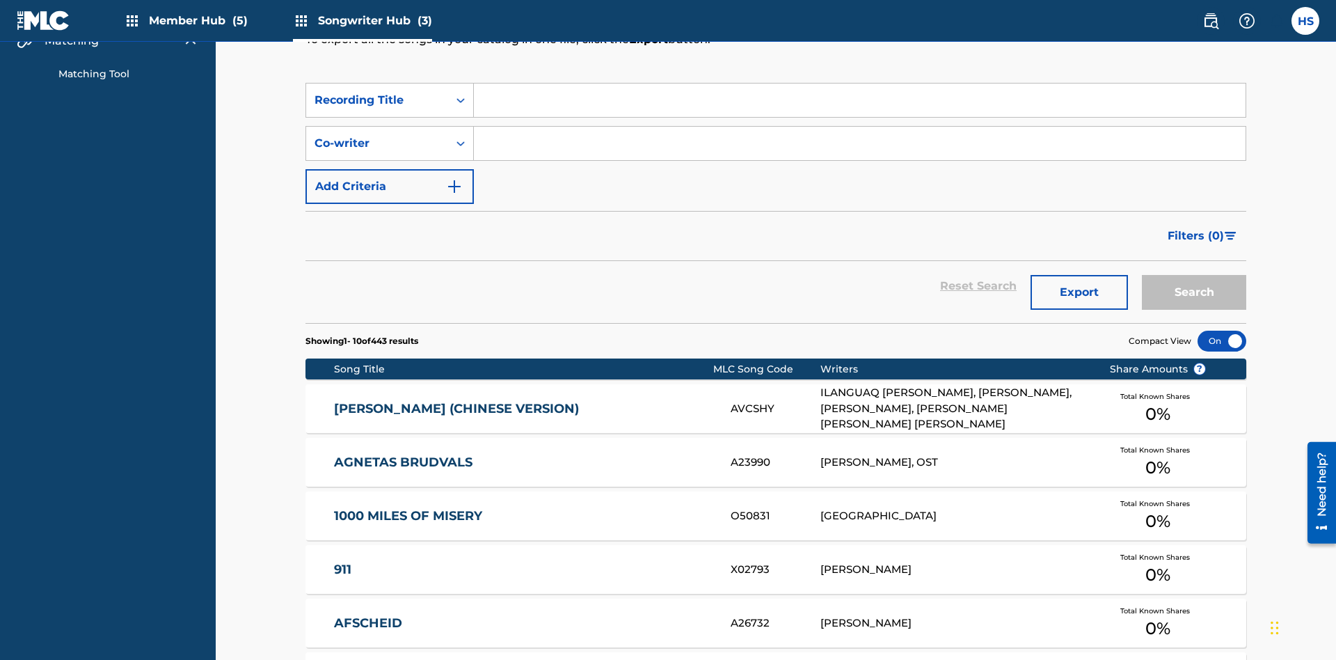
click at [859, 100] on input "Search Form" at bounding box center [860, 99] width 772 height 33
type input "MENEAME"
click at [1194, 275] on button "Search" at bounding box center [1194, 292] width 104 height 35
